Goal: Task Accomplishment & Management: Complete application form

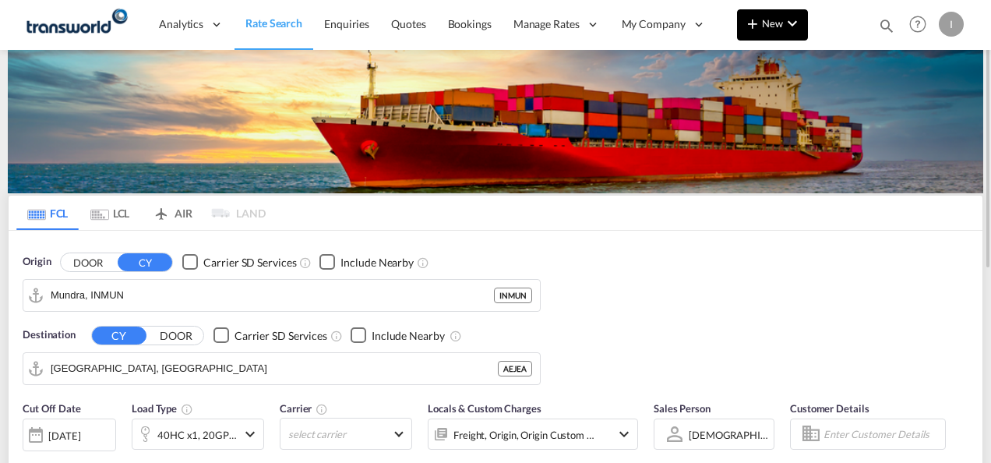
click at [779, 35] on button "New" at bounding box center [772, 24] width 71 height 31
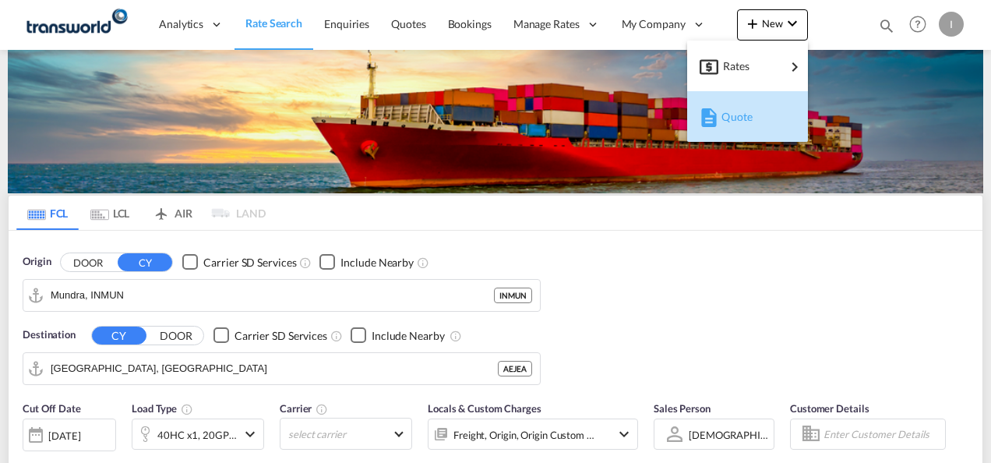
click at [747, 122] on div "Quote" at bounding box center [751, 116] width 58 height 39
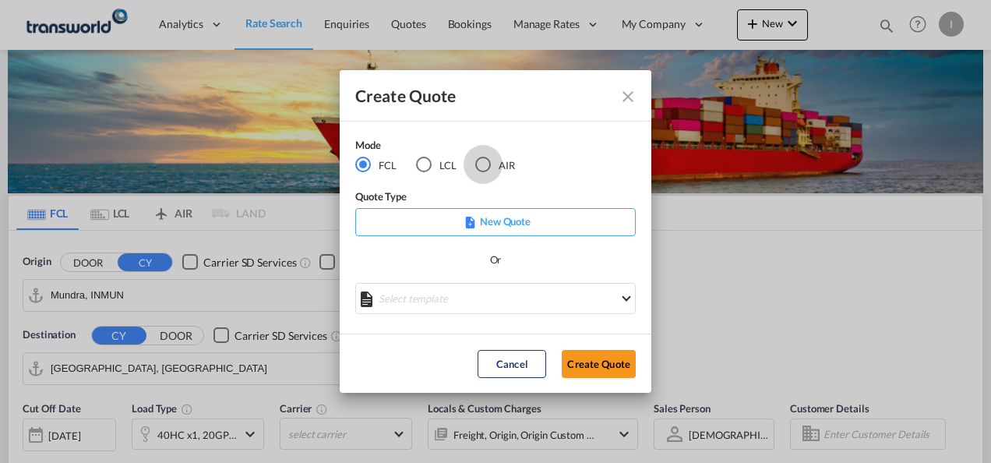
click at [486, 163] on div "AIR" at bounding box center [483, 165] width 16 height 16
click at [621, 362] on button "Create Quote" at bounding box center [599, 364] width 74 height 28
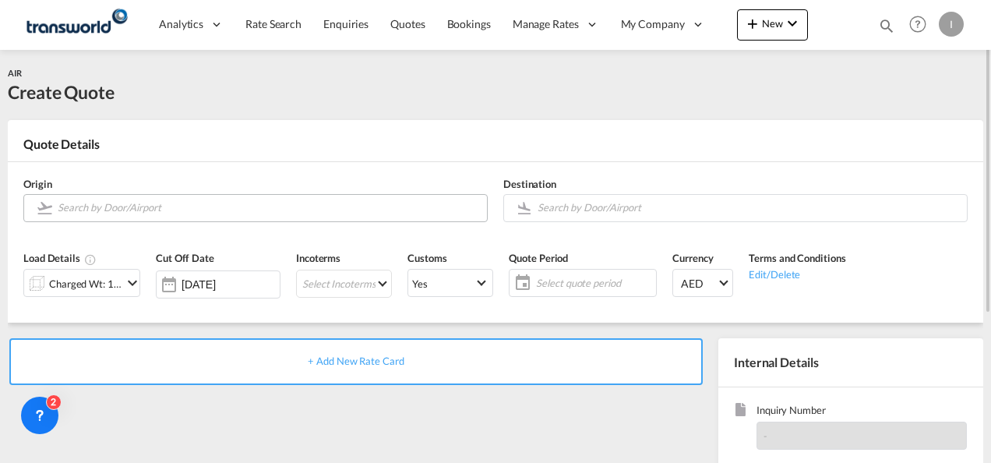
click at [89, 210] on input "Search by Door/Airport" at bounding box center [269, 207] width 422 height 27
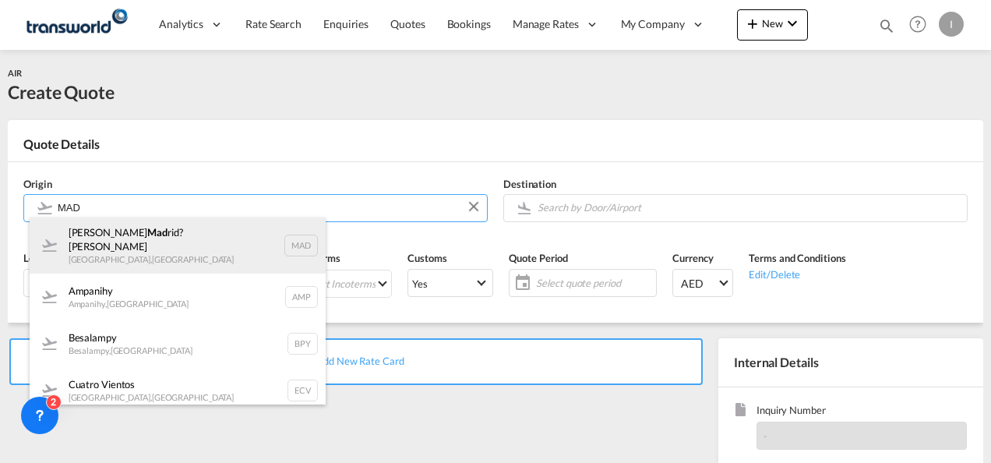
click at [95, 249] on div "[PERSON_NAME] Mad rid?Barajas [GEOGRAPHIC_DATA] , [GEOGRAPHIC_DATA] MAD" at bounding box center [178, 245] width 296 height 56
type input "[PERSON_NAME] Madrid?Barajas, [GEOGRAPHIC_DATA], MAD"
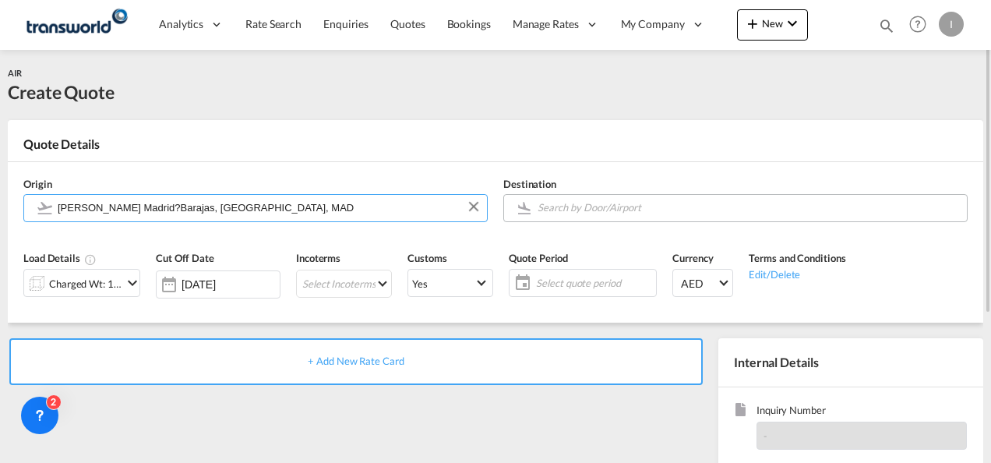
click at [602, 207] on input "Search by Door/Airport" at bounding box center [749, 207] width 422 height 27
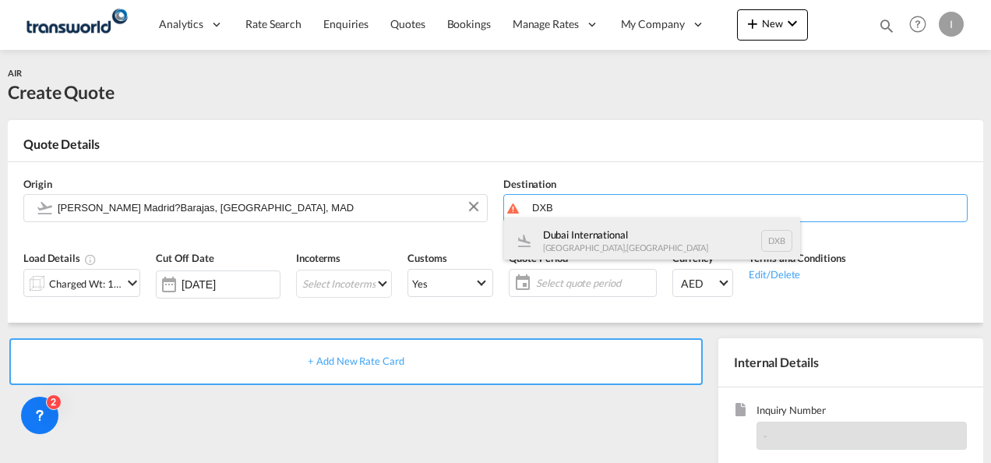
click at [589, 238] on div "Dubai International [GEOGRAPHIC_DATA] , [GEOGRAPHIC_DATA] DXB" at bounding box center [652, 240] width 296 height 47
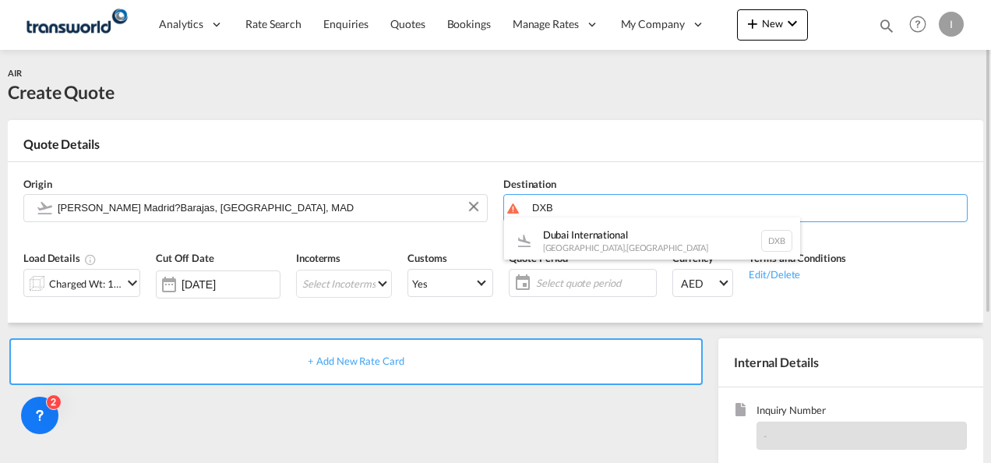
type input "Dubai International, [GEOGRAPHIC_DATA], DXB"
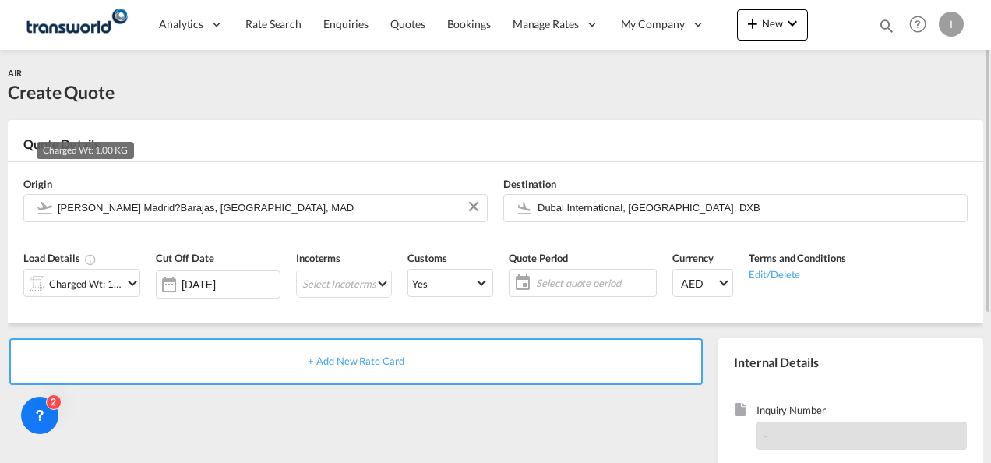
click at [66, 287] on div "Charged Wt: 1.00 KG" at bounding box center [85, 284] width 73 height 22
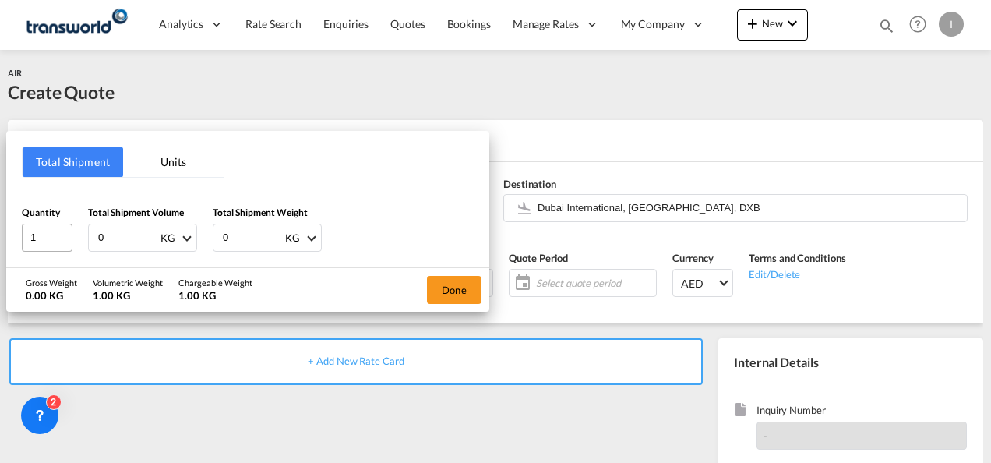
drag, startPoint x: 106, startPoint y: 239, endPoint x: 37, endPoint y: 238, distance: 69.4
click at [38, 239] on div "Quantity 1 Total Shipment Volume 0 KG CBM CFT KG LB Total Shipment Weight 0 KG …" at bounding box center [248, 228] width 452 height 47
type input "395"
click at [478, 281] on button "Done" at bounding box center [454, 290] width 55 height 28
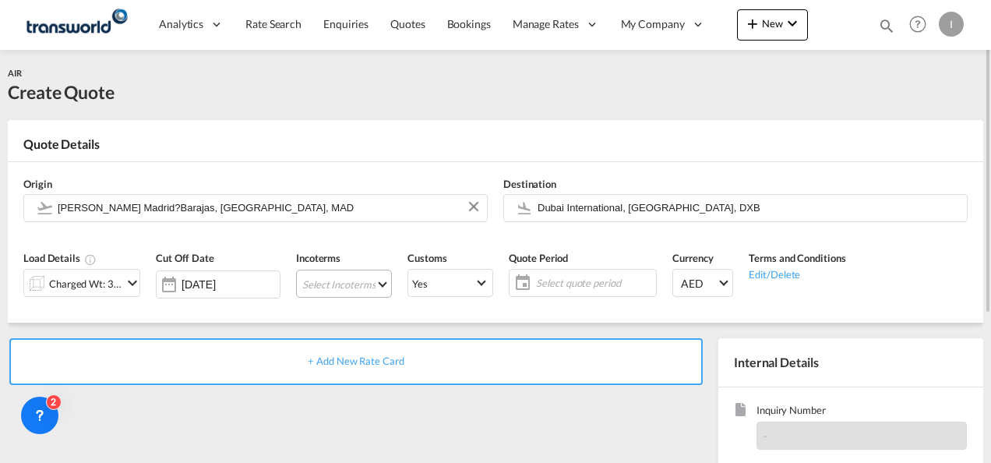
click at [320, 283] on md-select "Select Incoterms CFR - export Cost and Freight CPT - export Carrier Paid to CFR…" at bounding box center [344, 284] width 96 height 28
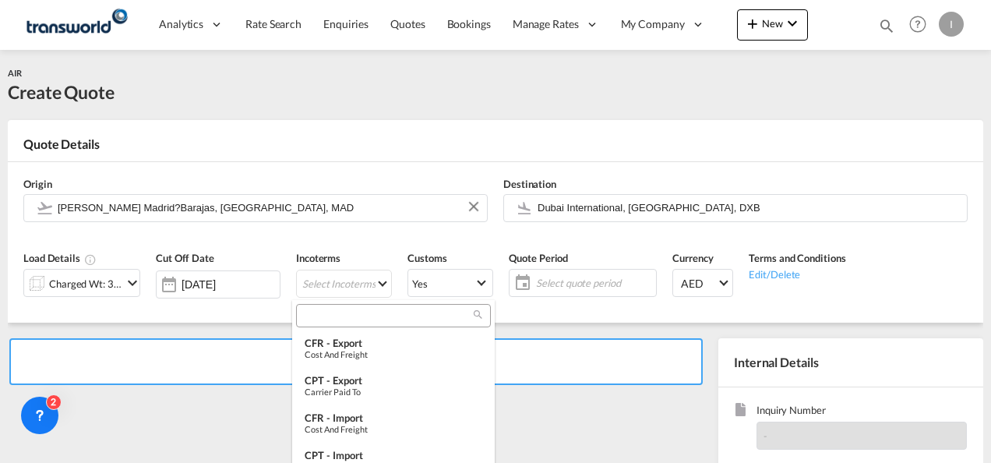
click at [315, 313] on input "search" at bounding box center [387, 316] width 173 height 14
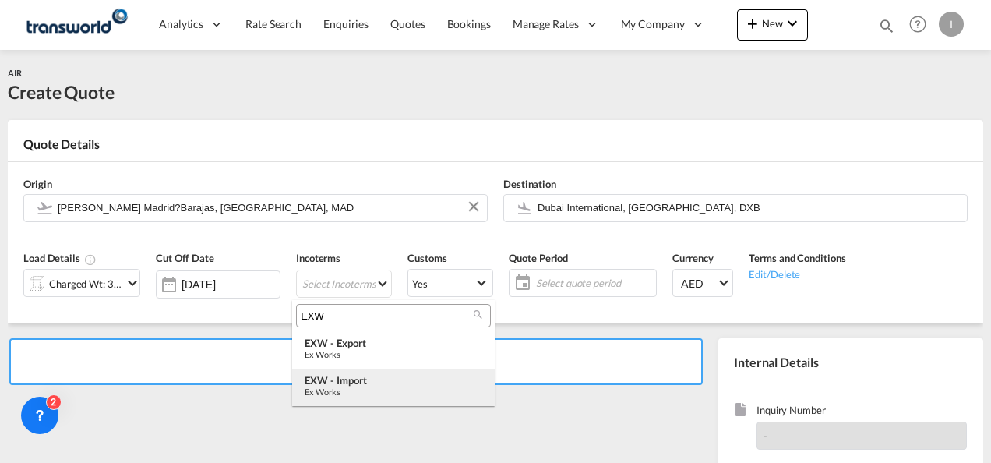
type input "EXW"
click at [355, 396] on div "Ex Works" at bounding box center [394, 392] width 178 height 10
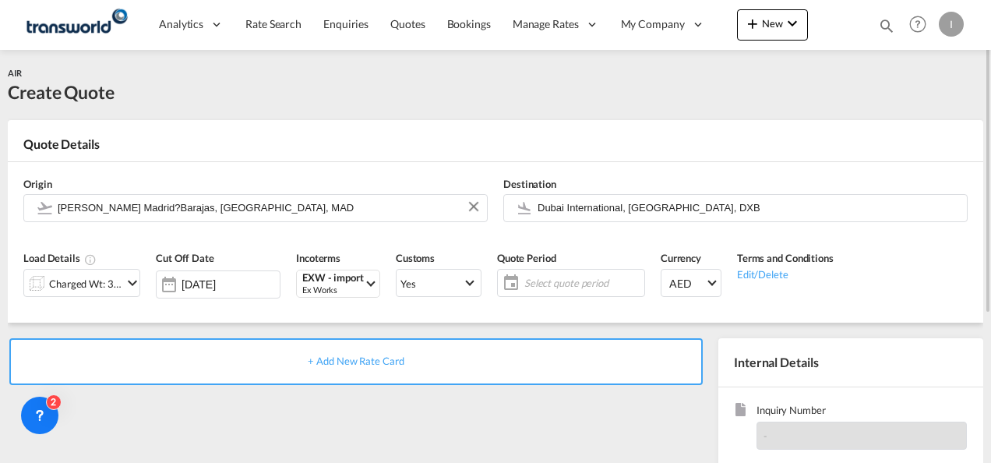
click at [553, 276] on span "Select quote period" at bounding box center [583, 283] width 116 height 14
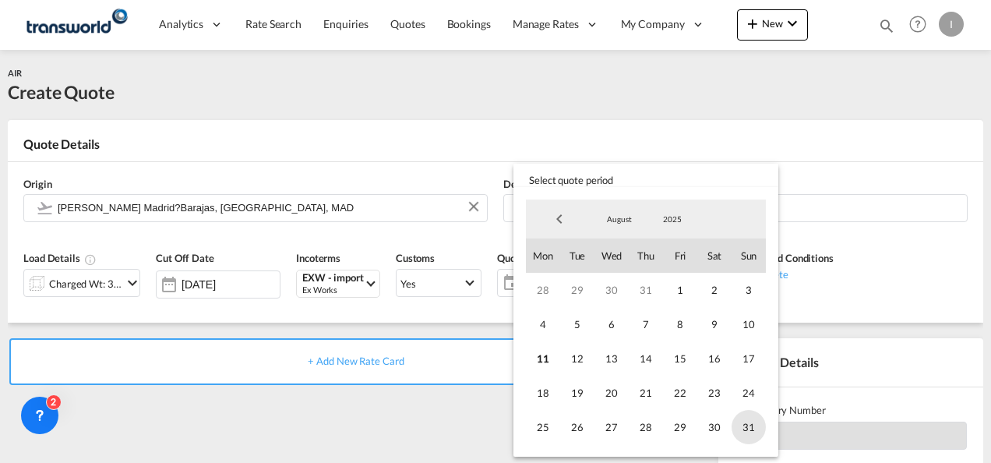
click at [751, 431] on span "31" at bounding box center [749, 427] width 34 height 34
click at [458, 419] on md-backdrop at bounding box center [495, 231] width 991 height 463
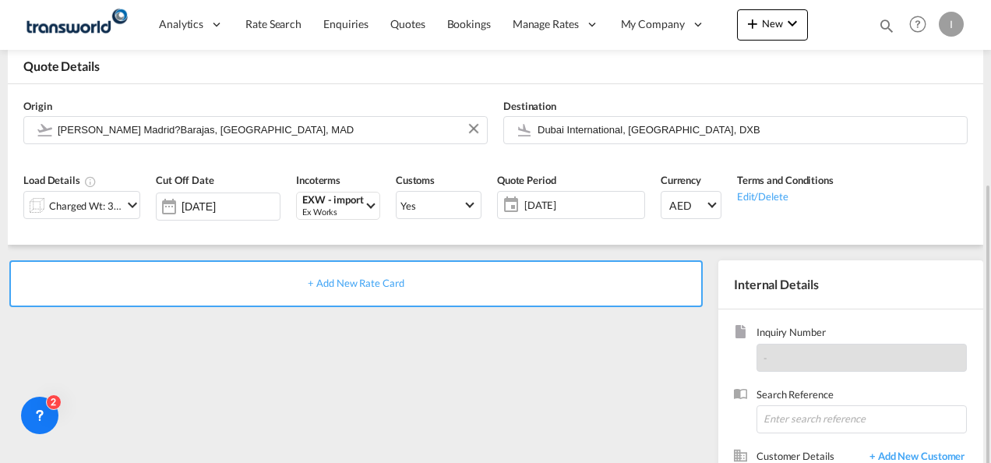
scroll to position [156, 0]
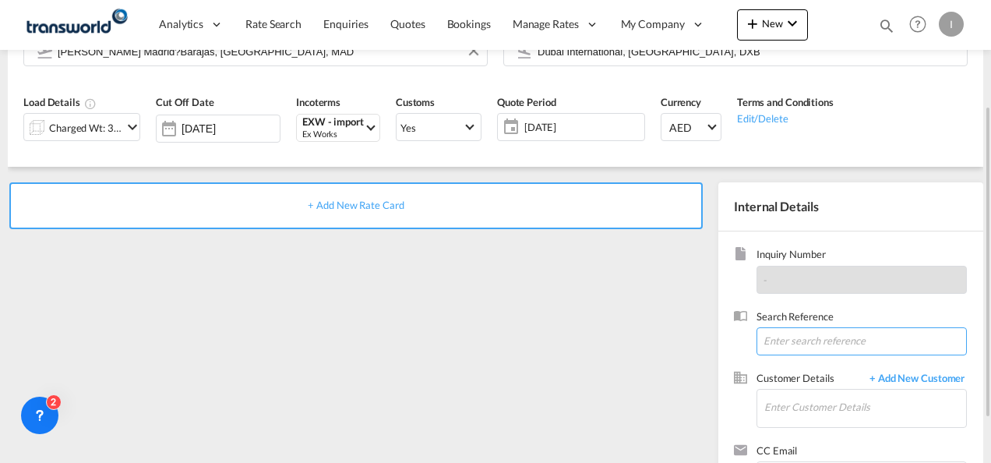
click at [862, 349] on input at bounding box center [862, 341] width 210 height 28
paste input "Monova FZE"
type input "Monova FZE"
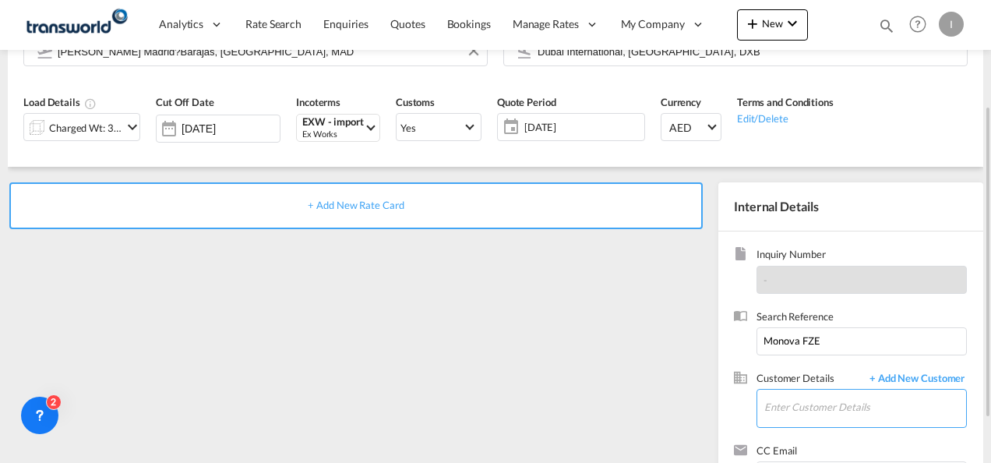
click at [779, 398] on input "Enter Customer Details" at bounding box center [866, 407] width 202 height 35
type input "M"
click at [926, 383] on span "+ Add New Customer" at bounding box center [914, 380] width 105 height 18
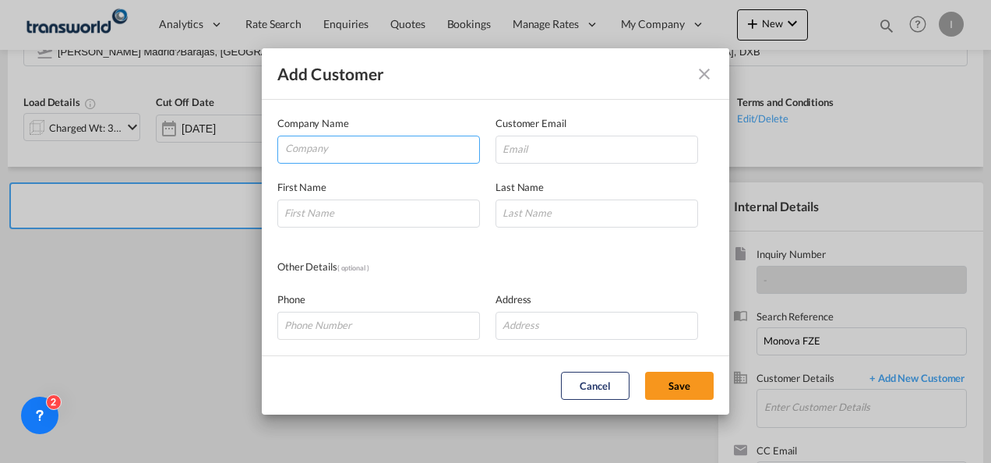
click at [334, 144] on input "Company" at bounding box center [382, 147] width 194 height 23
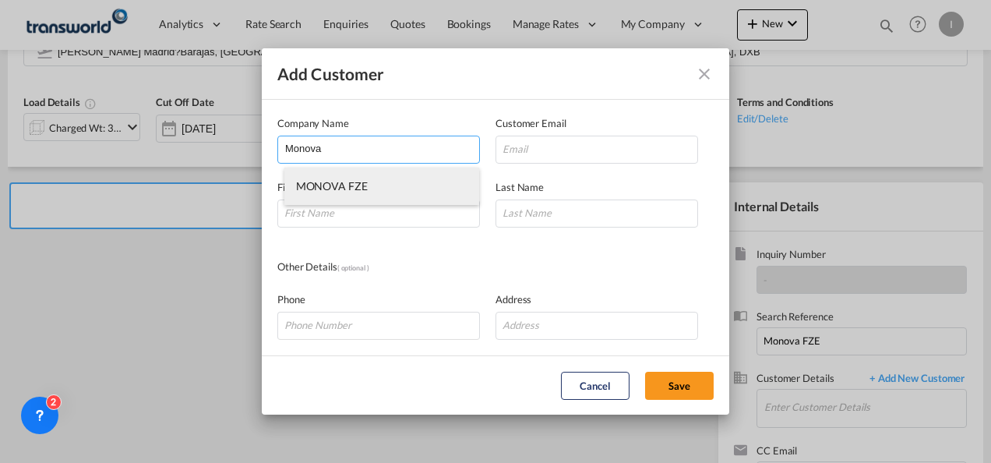
click at [337, 185] on span "MONOVA FZE" at bounding box center [332, 185] width 72 height 13
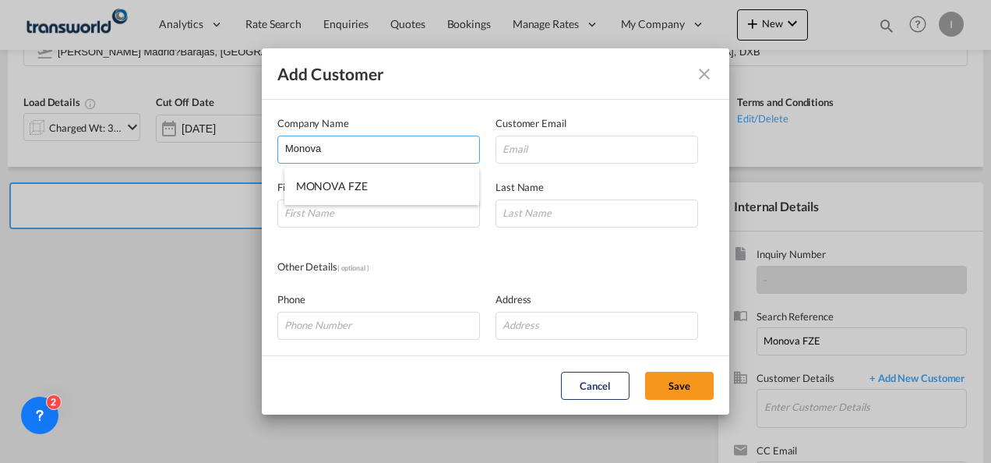
type input "MONOVA FZE"
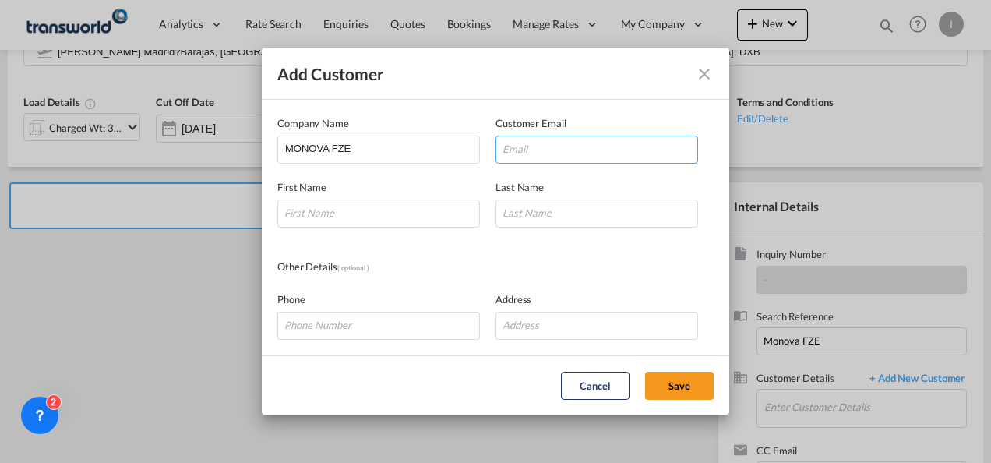
click at [585, 153] on input "Add Customer Company ..." at bounding box center [597, 150] width 203 height 28
paste input "Monova <[EMAIL_ADDRESS][DOMAIN_NAME]>"
drag, startPoint x: 545, startPoint y: 148, endPoint x: 143, endPoint y: 148, distance: 401.4
click at [143, 148] on div "Add Customer Company Name MONOVA FZE Customer Email Monova <[EMAIL_ADDRESS][DOM…" at bounding box center [495, 231] width 991 height 463
click at [628, 140] on input "[EMAIL_ADDRESS][DOMAIN_NAME]>" at bounding box center [597, 150] width 203 height 28
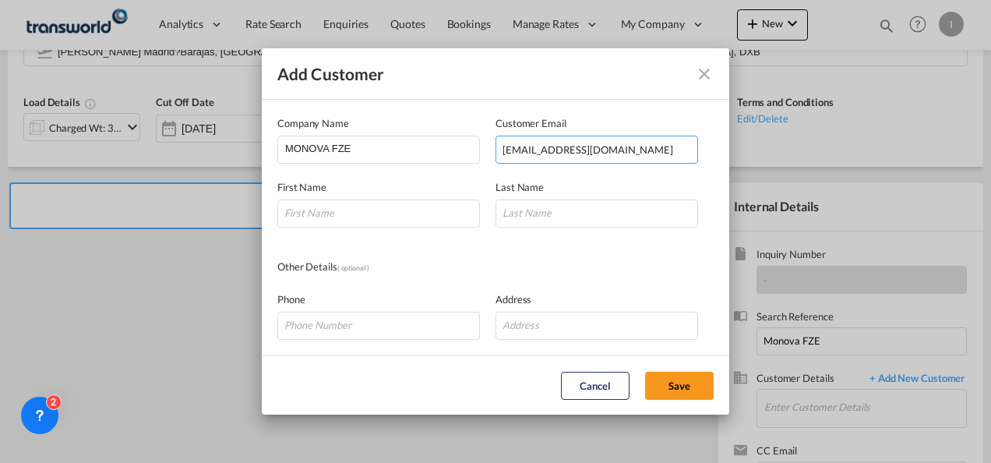
type input "[EMAIL_ADDRESS][DOMAIN_NAME]"
type input "[PERSON_NAME]"
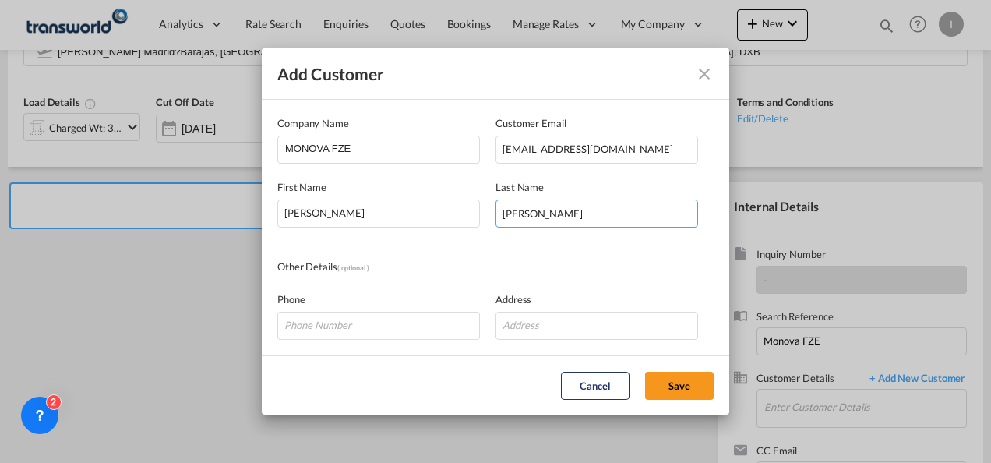
type input "[PERSON_NAME]"
click at [698, 405] on md-dialog-actions "Cancel Save" at bounding box center [496, 384] width 468 height 59
click at [689, 382] on button "Save" at bounding box center [679, 386] width 69 height 28
type input "MONOVA FZE, [PERSON_NAME] [PERSON_NAME], [EMAIL_ADDRESS][DOMAIN_NAME]"
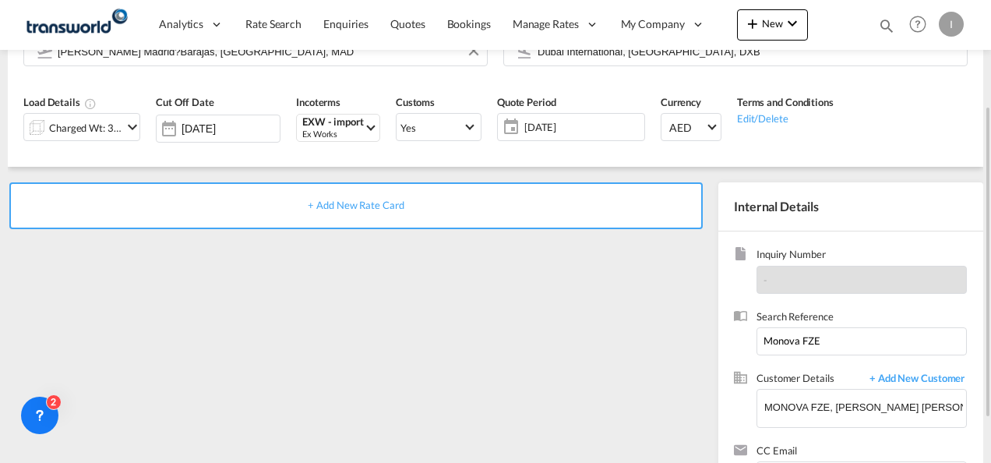
click at [366, 200] on span "+ Add New Rate Card" at bounding box center [356, 205] width 96 height 12
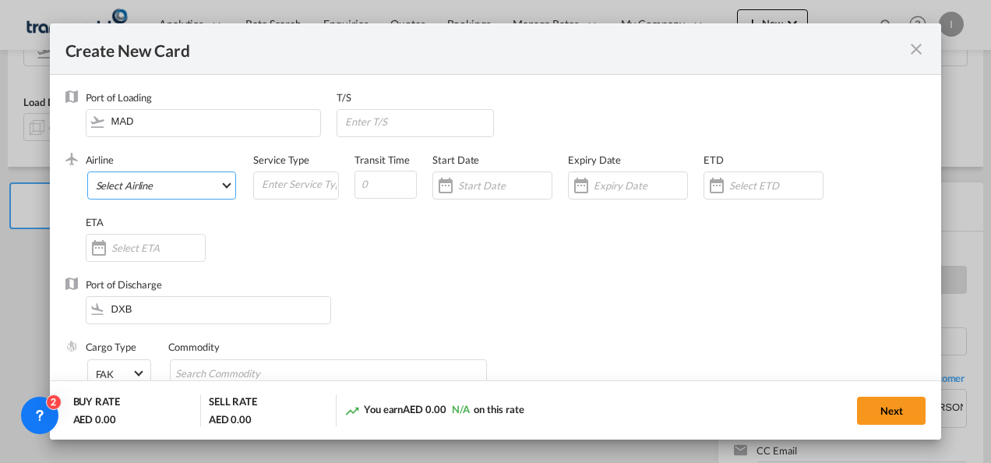
click at [112, 192] on md-select "Select Airline AIR EXPRESS S.A. (1166- / -) CMA CGM Air Cargo (1140-2C / -) DDW…" at bounding box center [162, 185] width 150 height 28
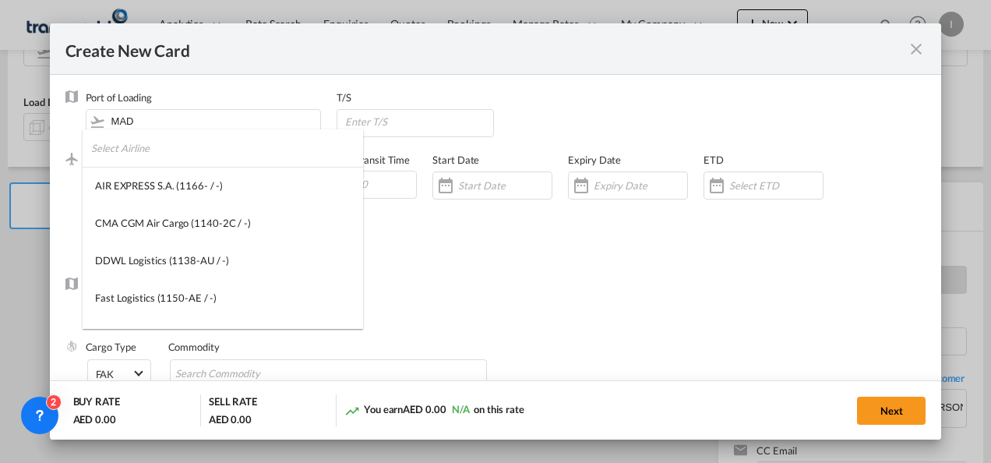
click at [115, 153] on input "search" at bounding box center [227, 147] width 272 height 37
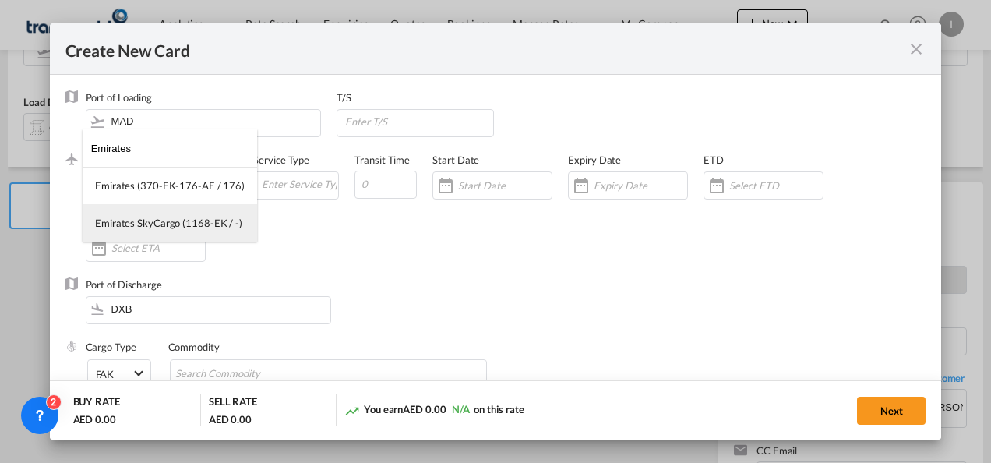
type input "Emirates"
click at [146, 228] on div "Emirates SkyCargo (1168-EK / -)" at bounding box center [168, 223] width 147 height 14
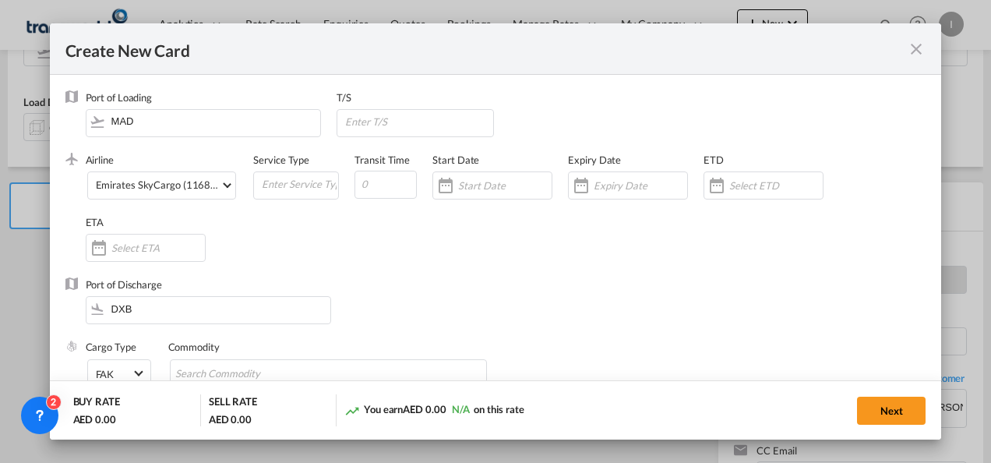
click at [602, 190] on input "Create New CardPort ..." at bounding box center [641, 185] width 94 height 12
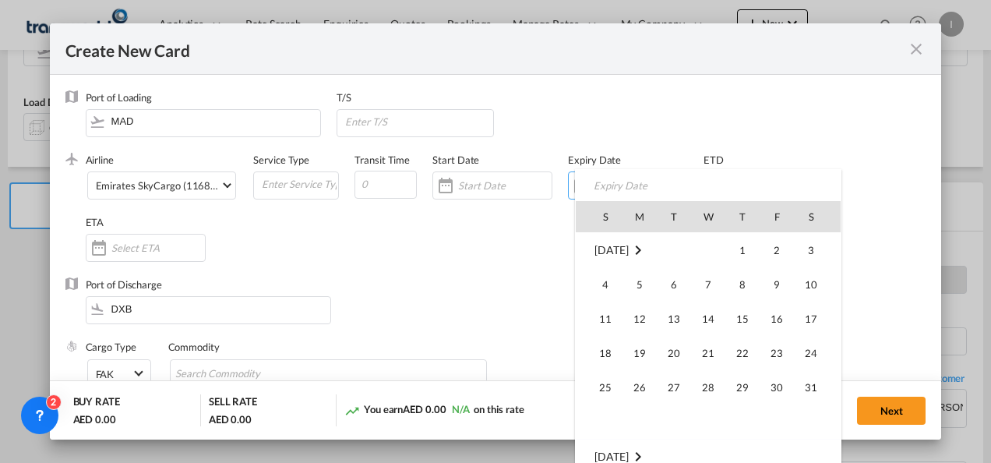
scroll to position [360811, 0]
click at [610, 411] on span "31" at bounding box center [605, 421] width 31 height 31
type input "[DATE]"
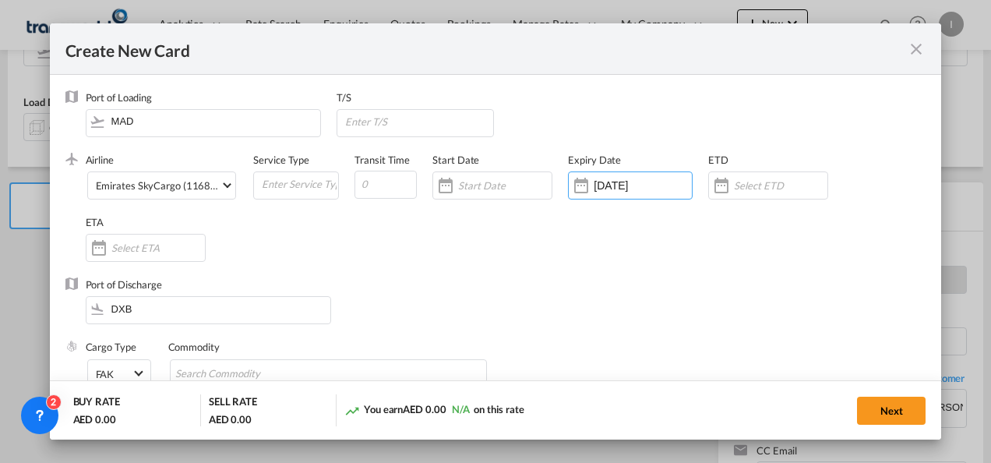
click at [206, 357] on div "Commodity" at bounding box center [336, 371] width 337 height 62
click at [207, 364] on input "Search Commodity" at bounding box center [246, 374] width 143 height 25
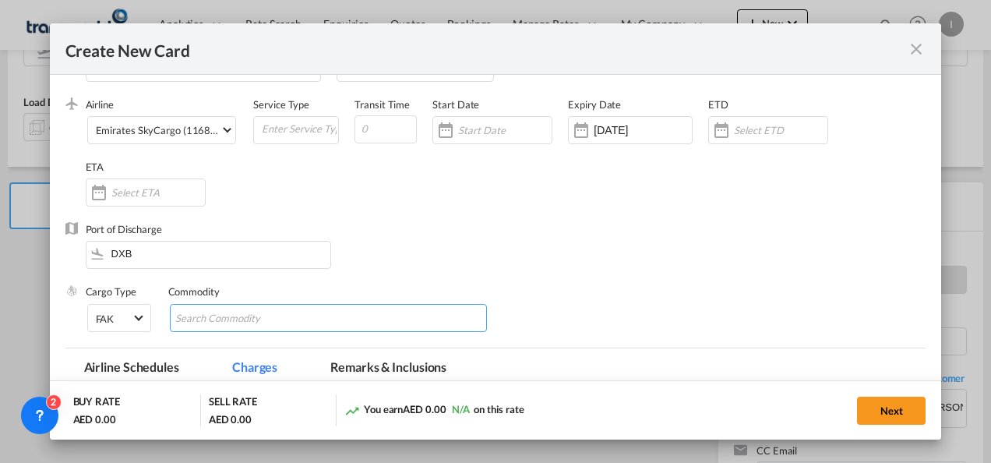
scroll to position [156, 0]
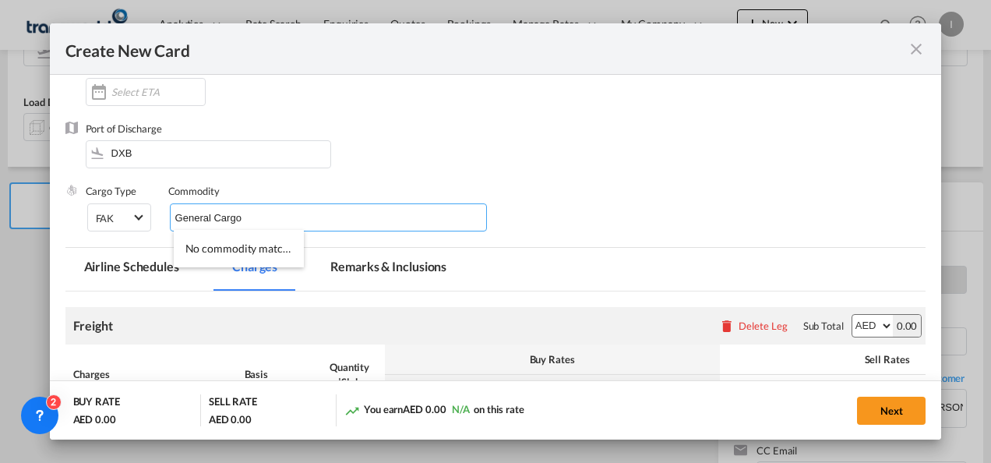
type input "General Cargo"
click at [623, 170] on div "Port of Discharge DXB" at bounding box center [495, 153] width 861 height 62
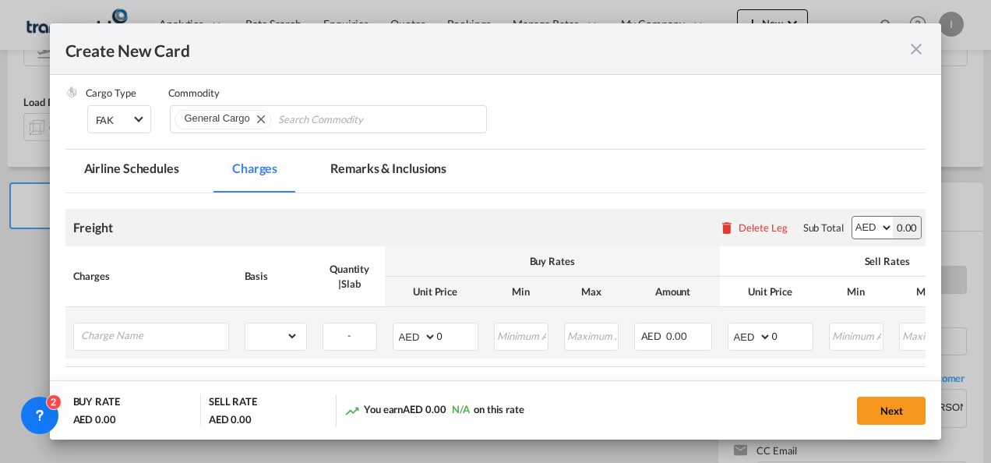
scroll to position [312, 0]
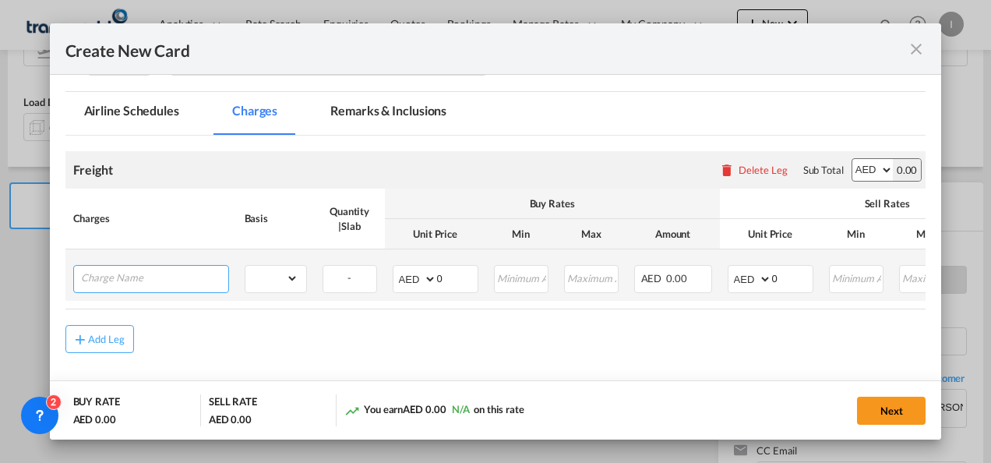
click at [154, 279] on input "Charge Name" at bounding box center [154, 277] width 147 height 23
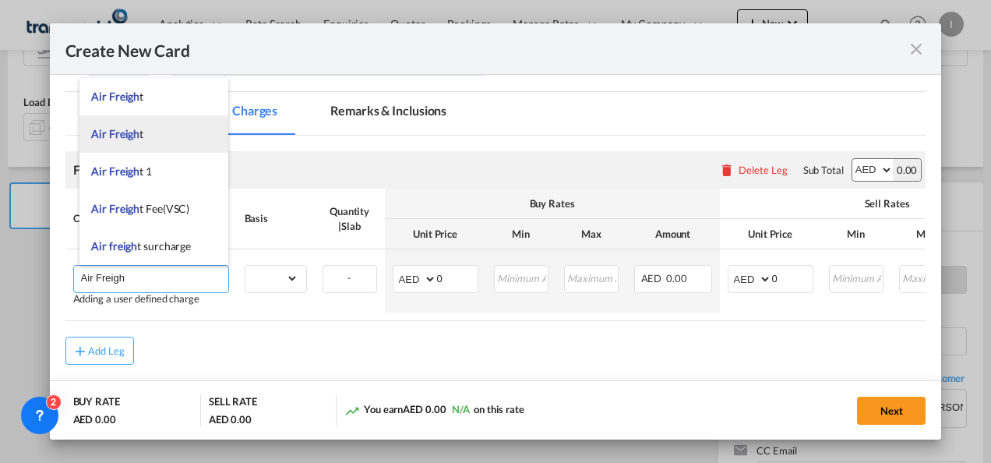
click at [118, 137] on span "Air Freigh" at bounding box center [115, 133] width 48 height 13
type input "Air Freight"
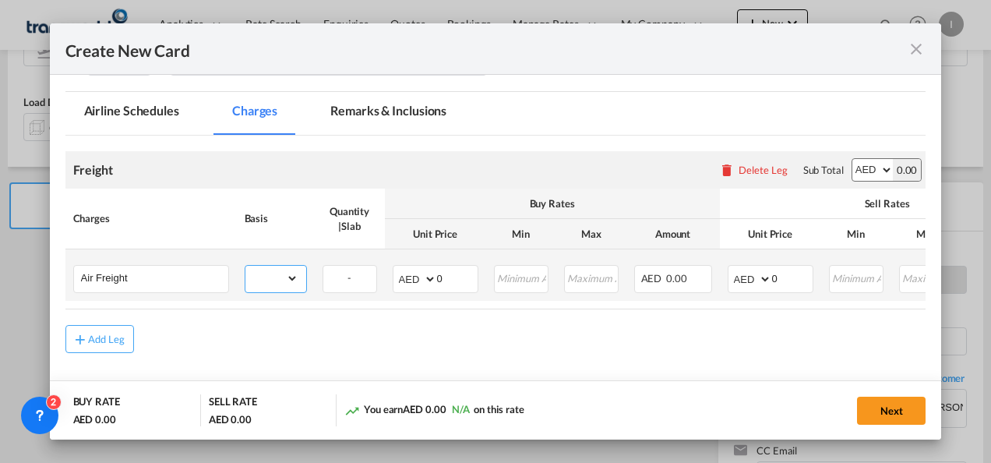
click at [278, 285] on select "gross_weight volumetric_weight per_shipment per_bl per_km % on air freight per_…" at bounding box center [272, 278] width 53 height 25
select select "per_shipment"
click at [246, 266] on select "gross_weight volumetric_weight per_shipment per_bl per_km % on air freight per_…" at bounding box center [272, 278] width 53 height 25
click at [443, 309] on air-lcl-rate-modification "Freight Please enter leg name Leg Name Already Exists Delete Leg Sub Total AED …" at bounding box center [495, 245] width 861 height 218
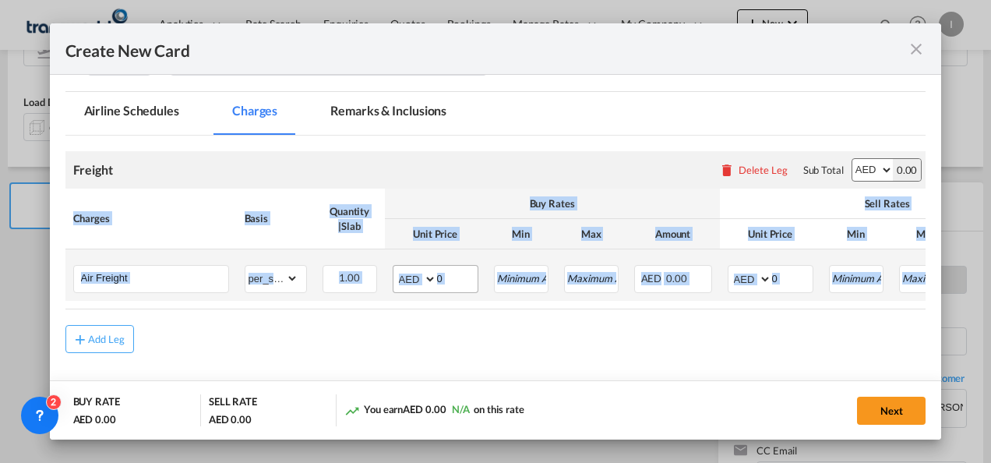
drag, startPoint x: 443, startPoint y: 309, endPoint x: 445, endPoint y: 283, distance: 25.8
click at [445, 283] on input "0" at bounding box center [457, 277] width 41 height 23
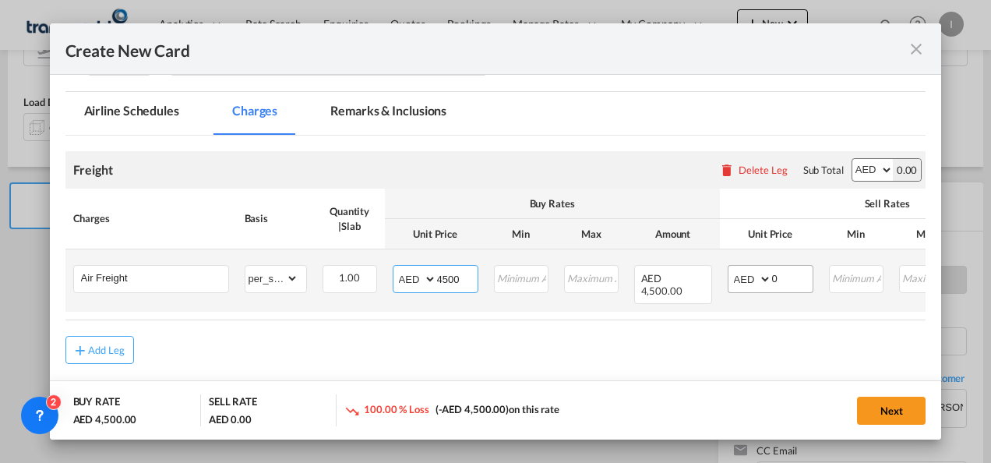
type input "4500"
click at [770, 277] on md-input-container "AED AFN ALL AMD ANG AOA ARS AUD AWG AZN BAM BBD BDT BGN BHD BIF BMD BND [PERSON…" at bounding box center [771, 279] width 86 height 28
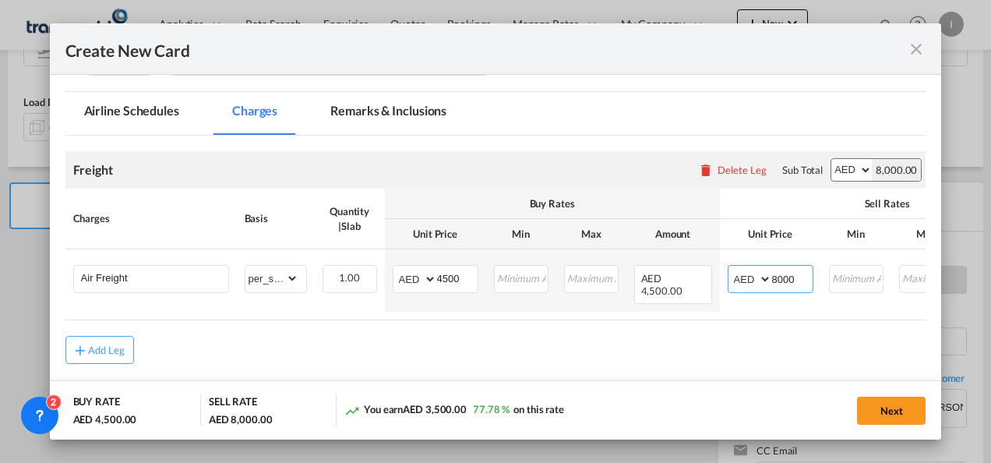
type input "8000"
click at [615, 360] on md-content "Freight Please enter leg name Leg Name Already Exists Delete Leg Sub Total AED …" at bounding box center [495, 280] width 861 height 289
click at [899, 415] on button "Next" at bounding box center [891, 411] width 69 height 28
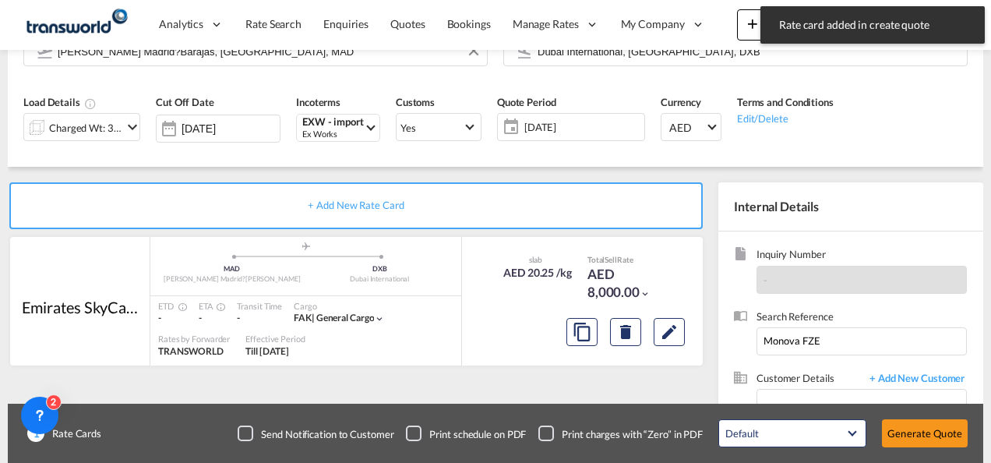
click at [908, 439] on button "Generate Quote" at bounding box center [925, 433] width 86 height 28
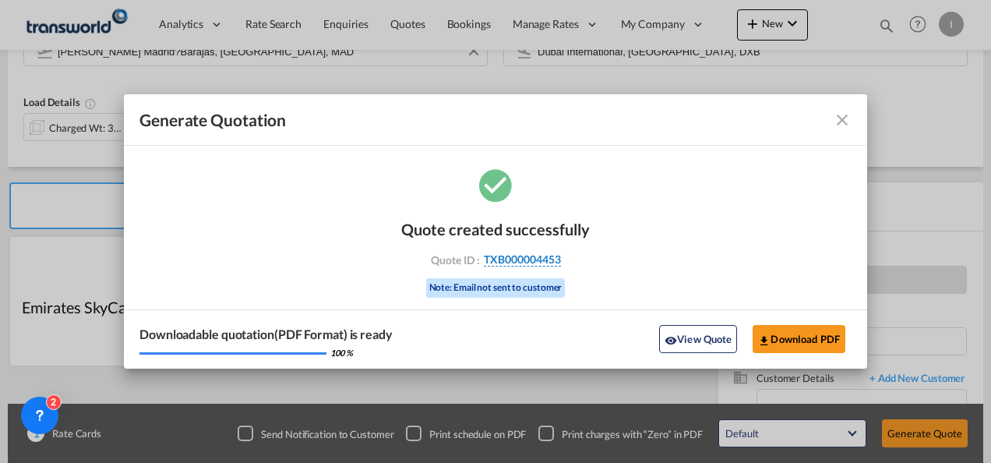
click at [525, 253] on span "TXB000004453" at bounding box center [522, 260] width 77 height 14
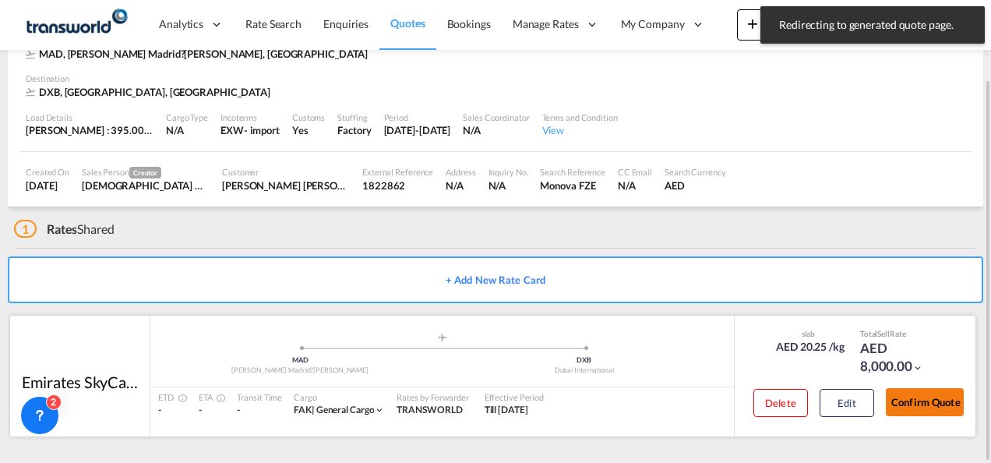
click at [898, 410] on button "Confirm Quote" at bounding box center [925, 402] width 78 height 28
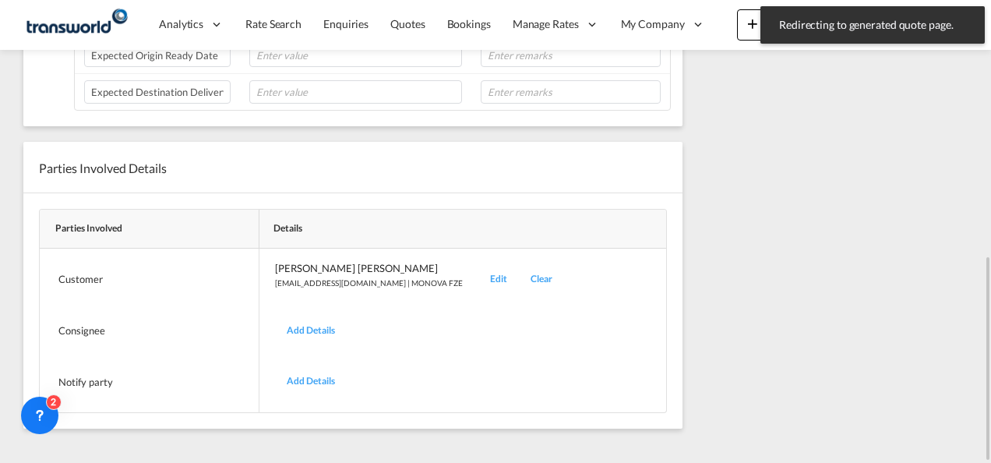
scroll to position [267, 0]
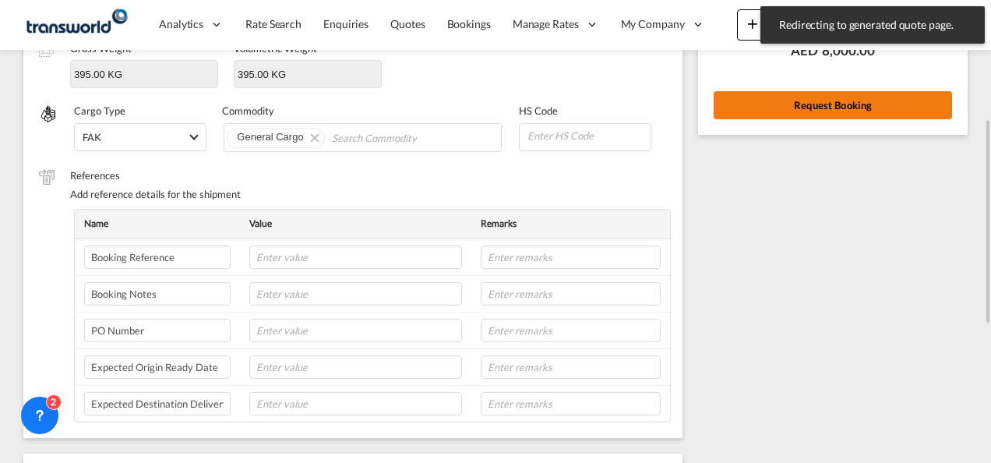
click at [813, 102] on button "Request Booking" at bounding box center [833, 105] width 238 height 28
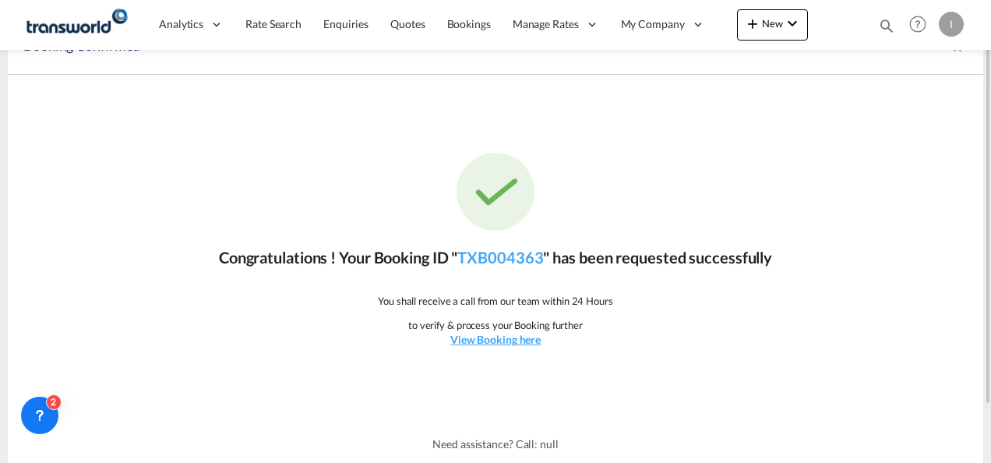
scroll to position [0, 0]
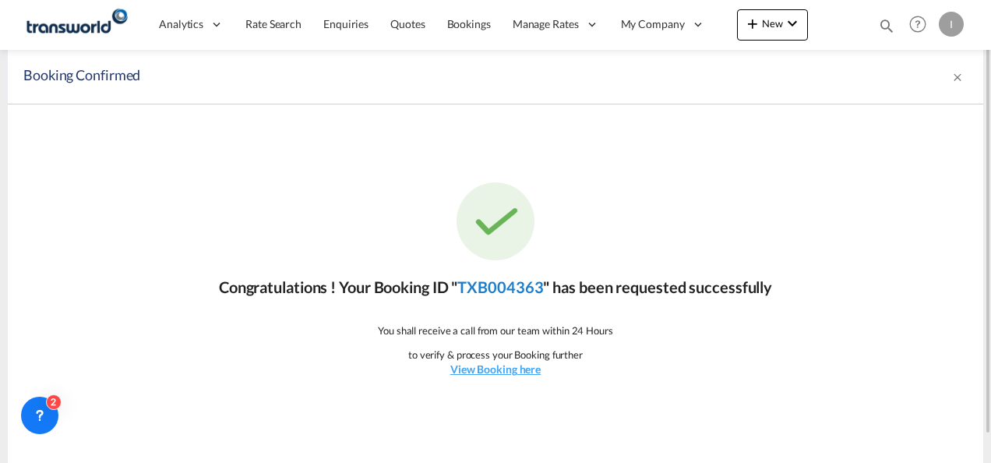
click at [509, 290] on link "TXB004363" at bounding box center [500, 286] width 86 height 19
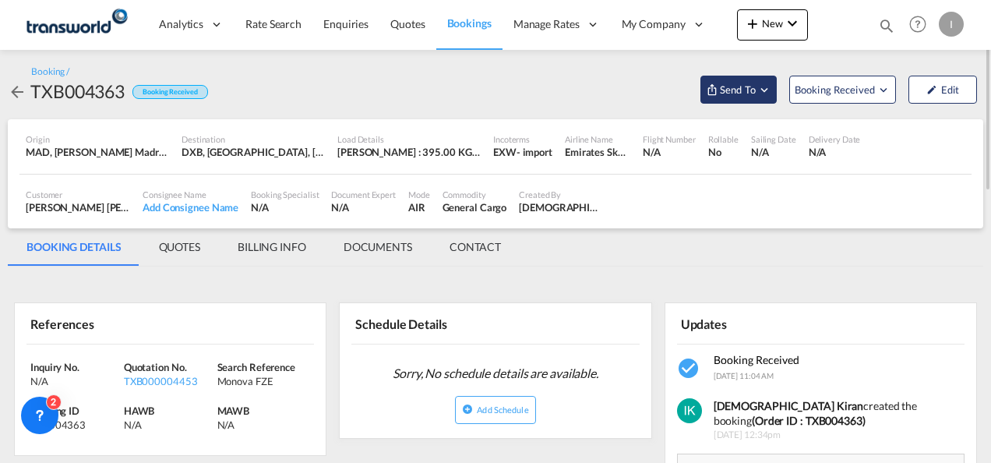
click at [726, 78] on button "Send To" at bounding box center [739, 90] width 76 height 28
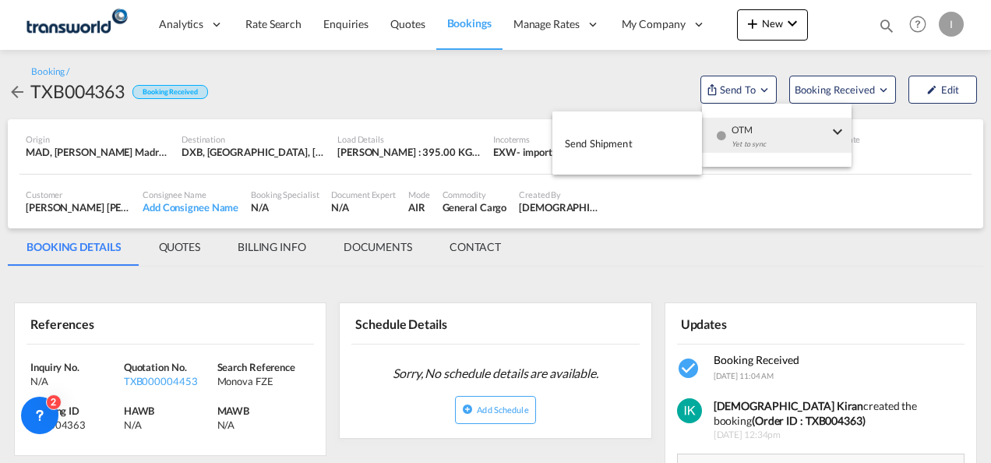
click at [755, 150] on div "Yet to sync" at bounding box center [780, 148] width 97 height 33
click at [621, 141] on span "Send Shipment" at bounding box center [599, 143] width 68 height 25
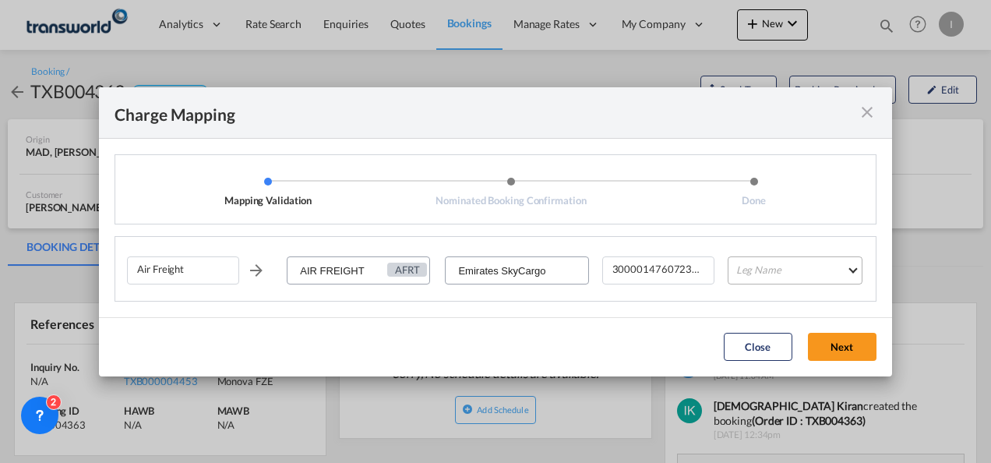
click at [754, 263] on md-select "Leg Name HANDLING ORIGIN HANDLING DESTINATION OTHERS TL PICK UP CUSTOMS ORIGIN …" at bounding box center [795, 270] width 135 height 28
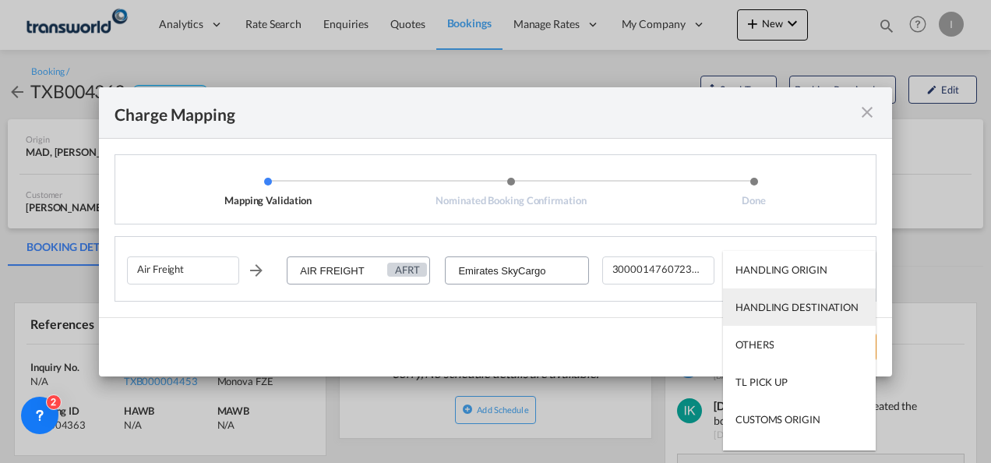
click at [762, 304] on div "HANDLING DESTINATION" at bounding box center [797, 307] width 123 height 14
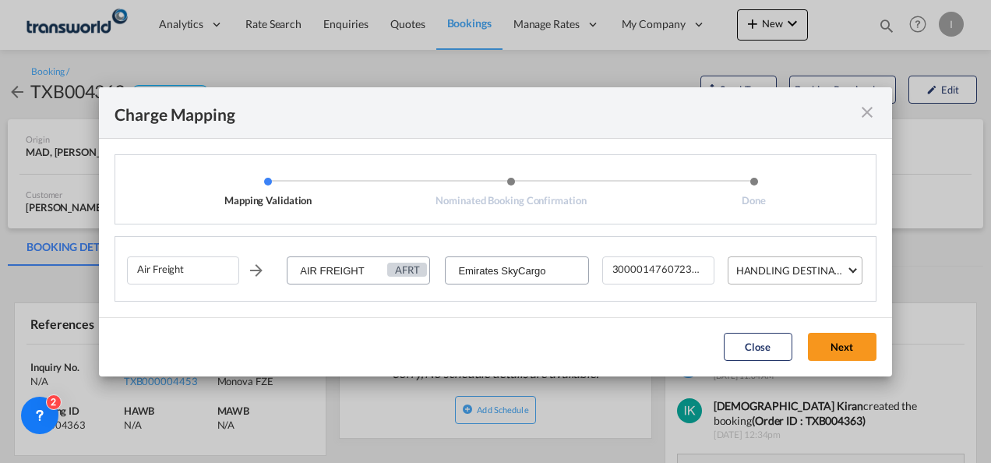
click at [761, 280] on md-select-value "HANDLING DESTINATION" at bounding box center [798, 269] width 127 height 25
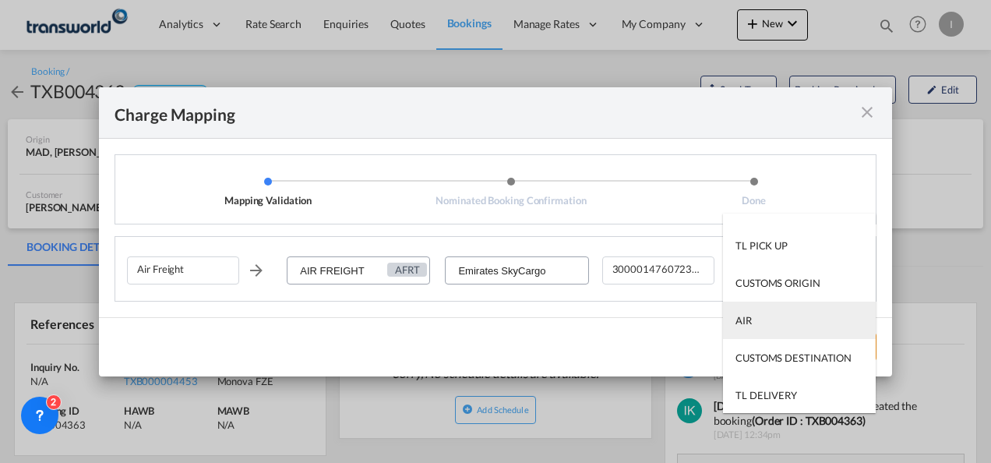
scroll to position [100, 0]
click at [758, 325] on md-option "AIR" at bounding box center [799, 319] width 153 height 37
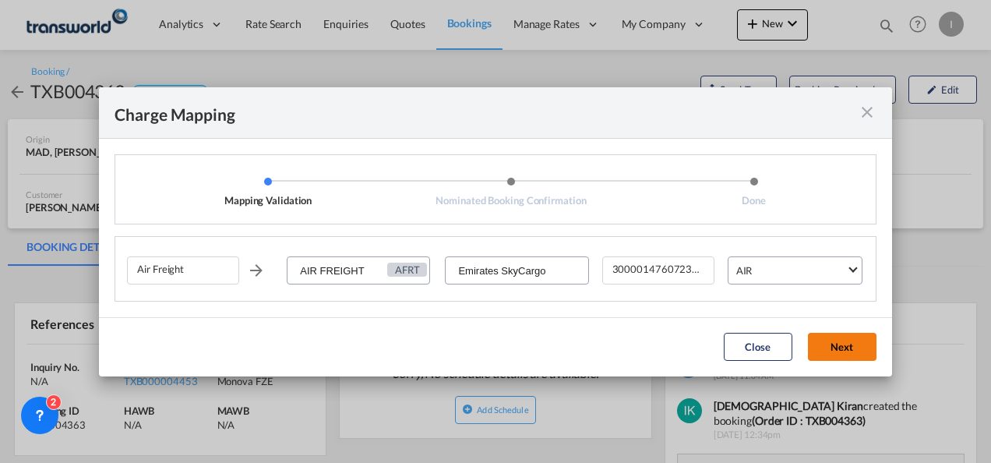
click at [830, 337] on button "Next" at bounding box center [842, 347] width 69 height 28
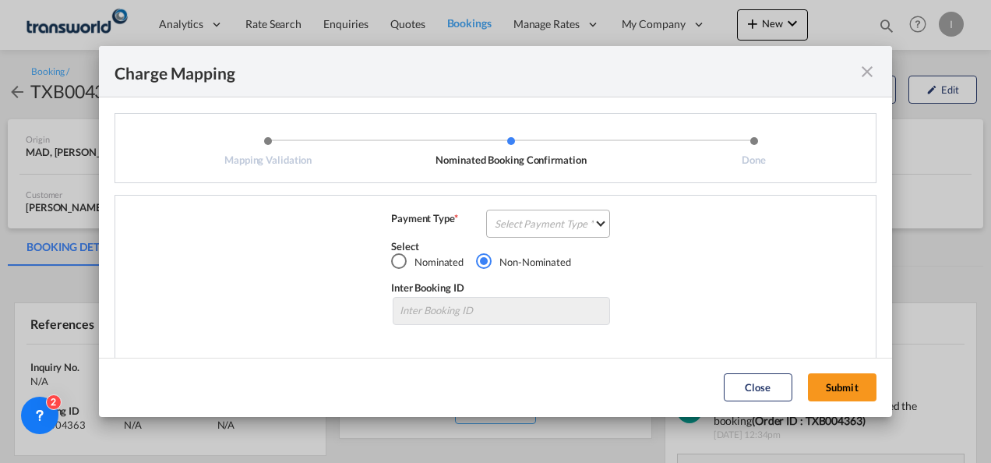
click at [583, 224] on md-select "Select Payment Type COLLECT PREPAID" at bounding box center [548, 224] width 124 height 28
click at [555, 229] on md-option "COLLECT" at bounding box center [547, 223] width 138 height 37
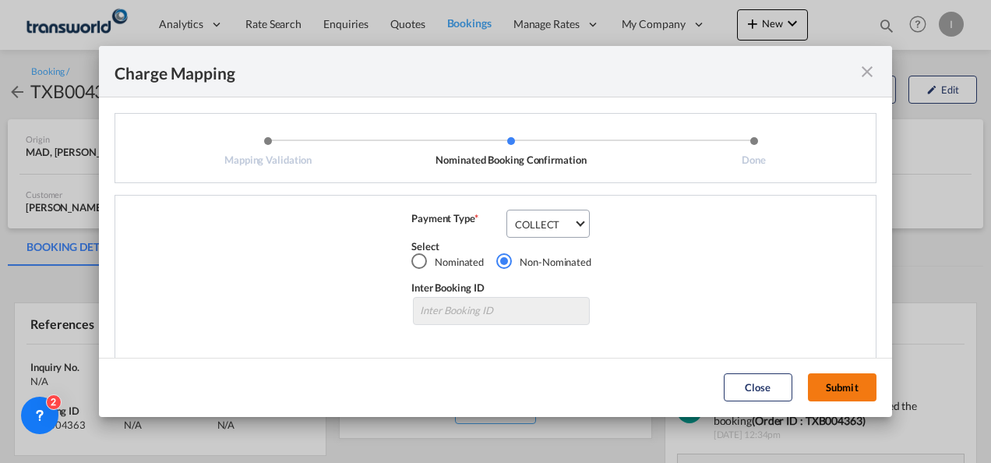
click at [850, 376] on button "Submit" at bounding box center [842, 387] width 69 height 28
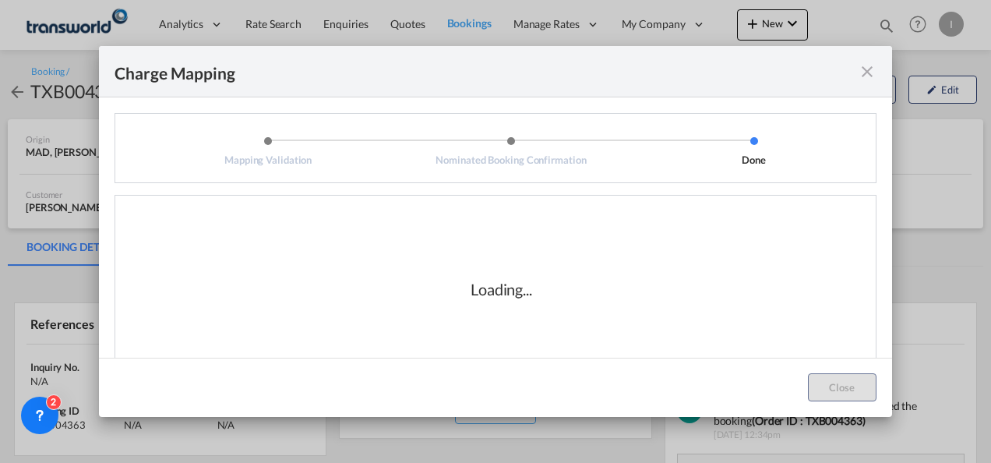
click at [556, 329] on div "Loading..." at bounding box center [501, 289] width 749 height 156
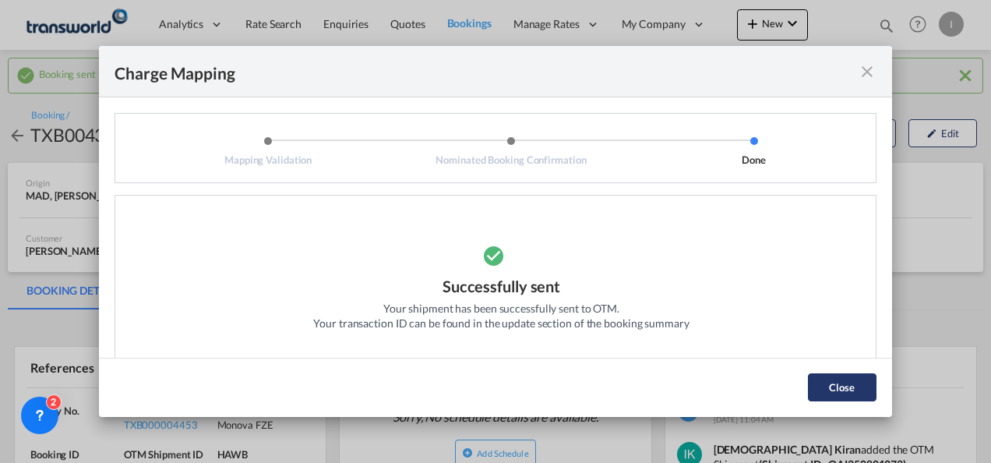
click at [832, 385] on button "Close" at bounding box center [842, 387] width 69 height 28
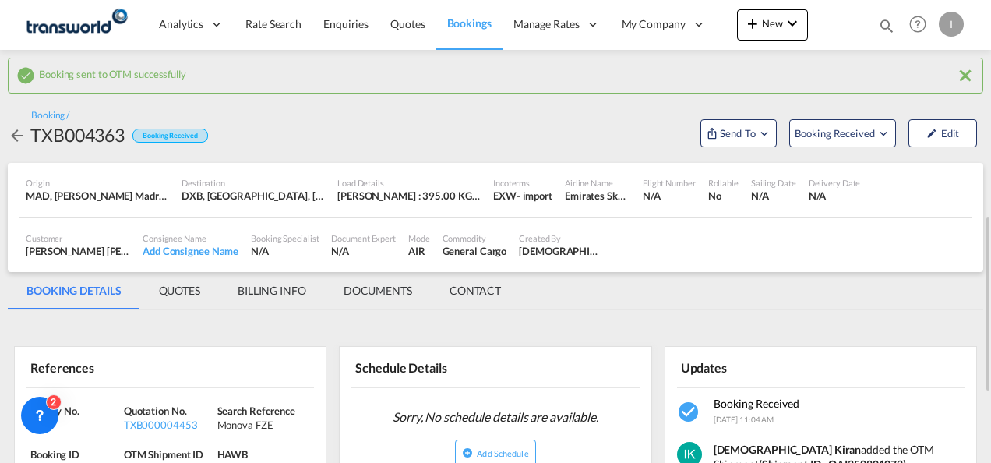
scroll to position [156, 0]
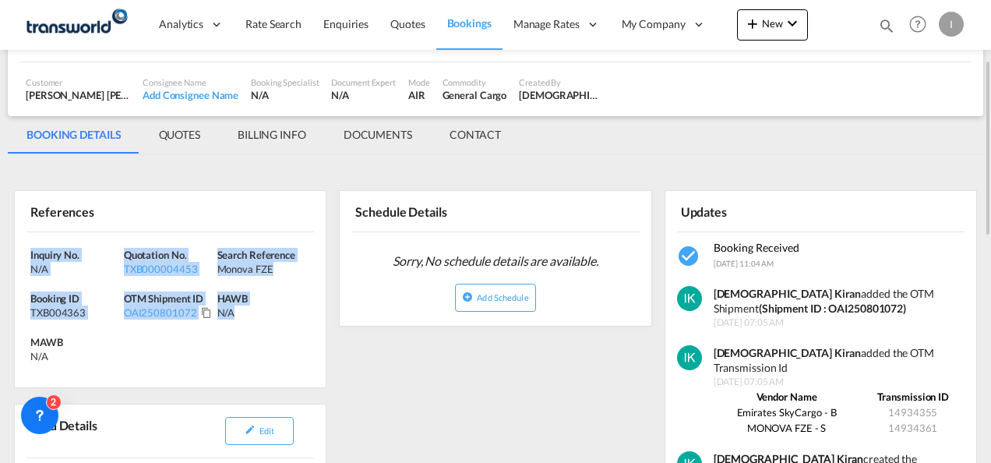
drag, startPoint x: 197, startPoint y: 313, endPoint x: 6, endPoint y: 254, distance: 199.7
click at [6, 254] on div "Booking sent to OTM successfully Booking / TXB004363 Booking Received Send To B…" at bounding box center [495, 460] width 991 height 1133
drag, startPoint x: 6, startPoint y: 254, endPoint x: 37, endPoint y: 254, distance: 30.4
copy div "Inquiry No. N/A Quotation No. TXB000004453 Search Reference Monova FZE Booking …"
